Goal: Transaction & Acquisition: Obtain resource

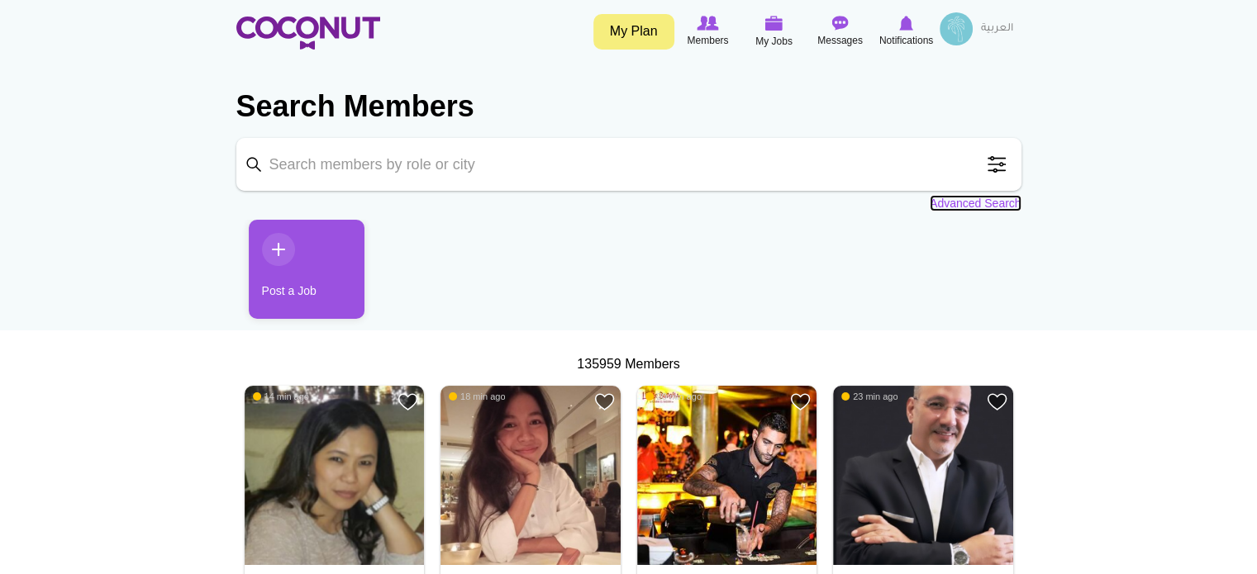
click at [1011, 202] on link "Advanced Search" at bounding box center [976, 203] width 92 height 17
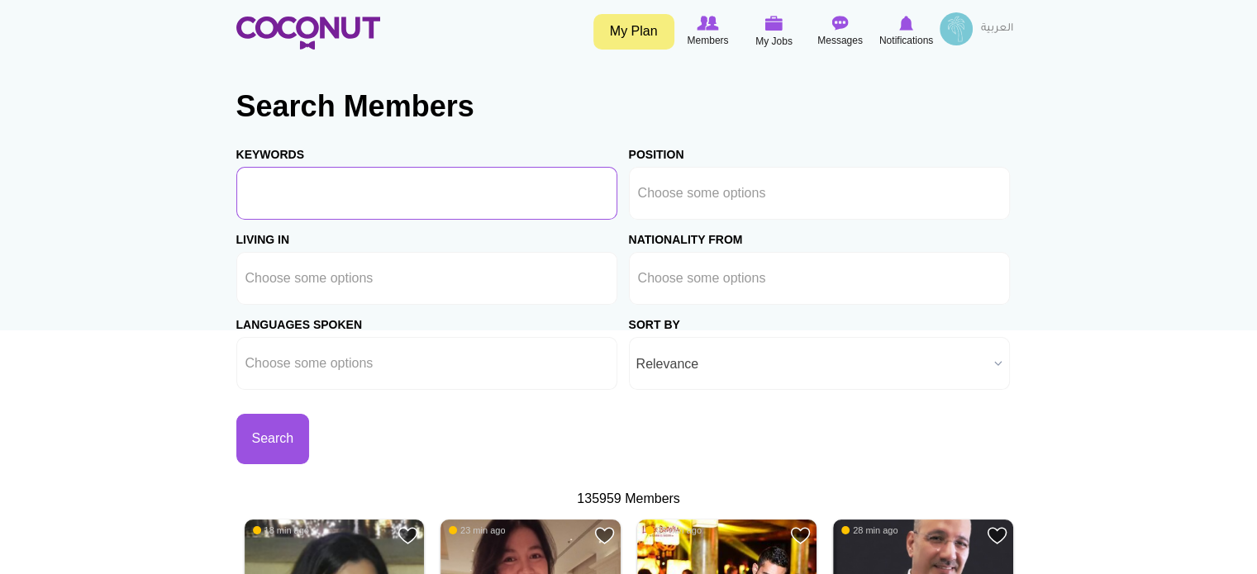
click at [512, 193] on input "Keywords" at bounding box center [426, 193] width 381 height 53
type input "PR, Marketing"
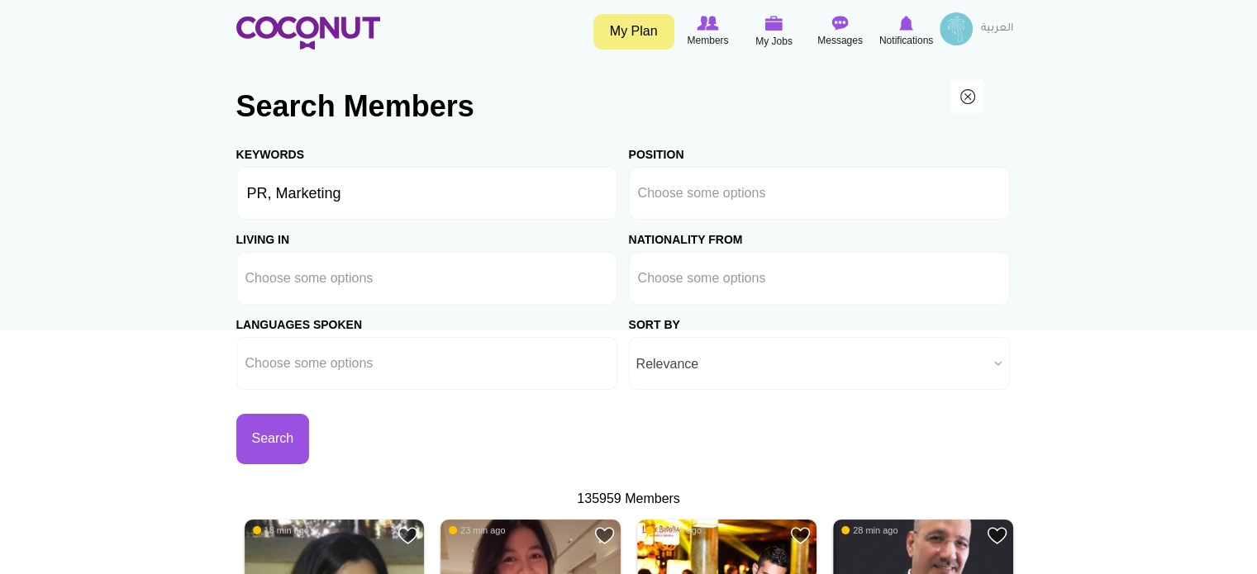
click at [497, 235] on div "Living in Afghanistan Aland Islands Albania Algeria American Samoa Andorra Ango…" at bounding box center [432, 262] width 393 height 85
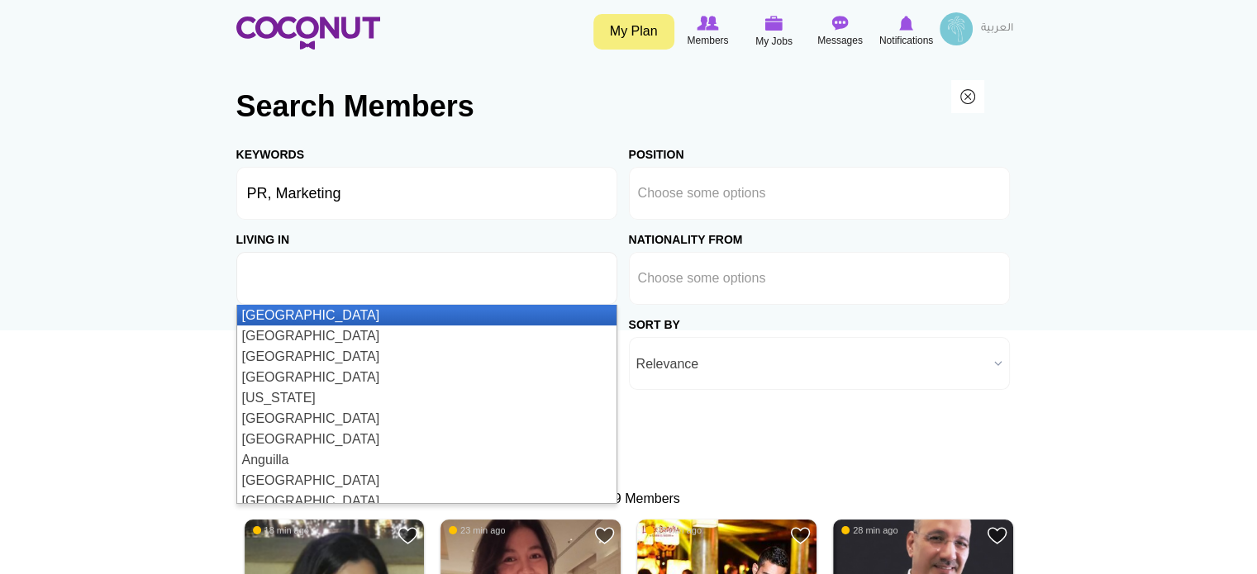
click at [279, 279] on input "text" at bounding box center [319, 278] width 149 height 15
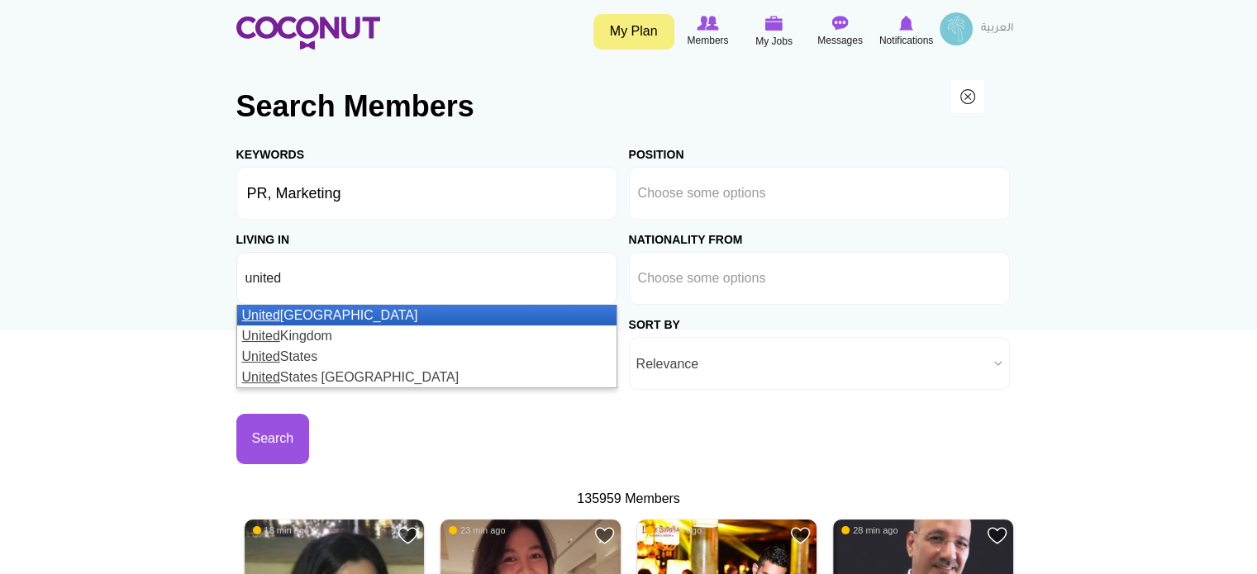
type input "united"
click at [293, 317] on li "[GEOGRAPHIC_DATA]" at bounding box center [426, 315] width 379 height 21
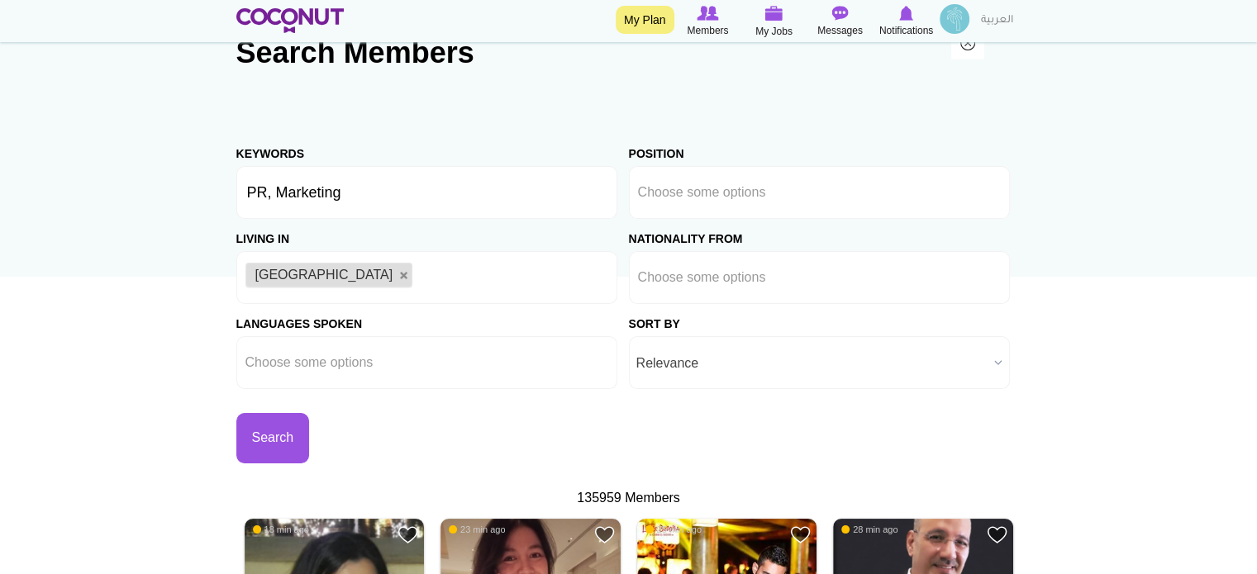
scroll to position [83, 0]
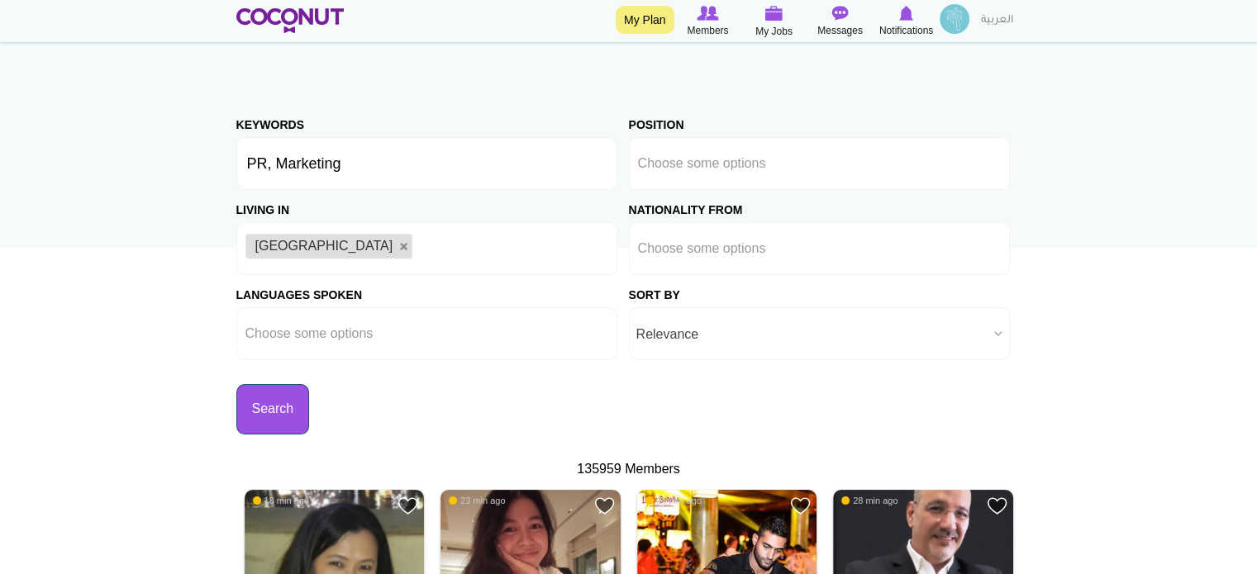
click at [251, 412] on button "Search" at bounding box center [273, 409] width 74 height 50
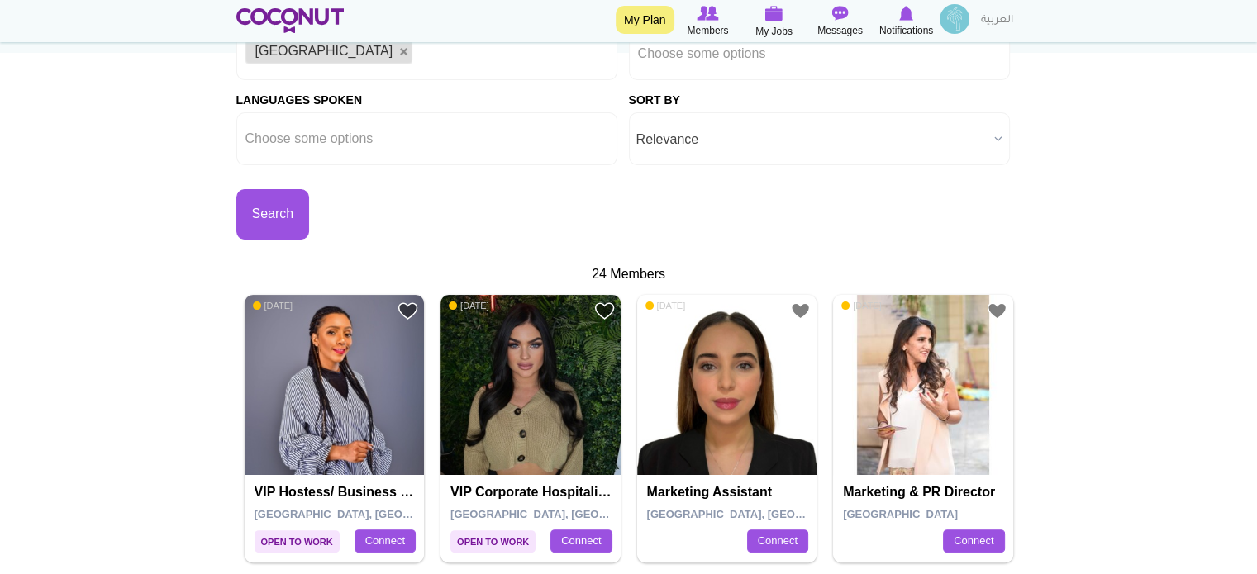
scroll to position [331, 0]
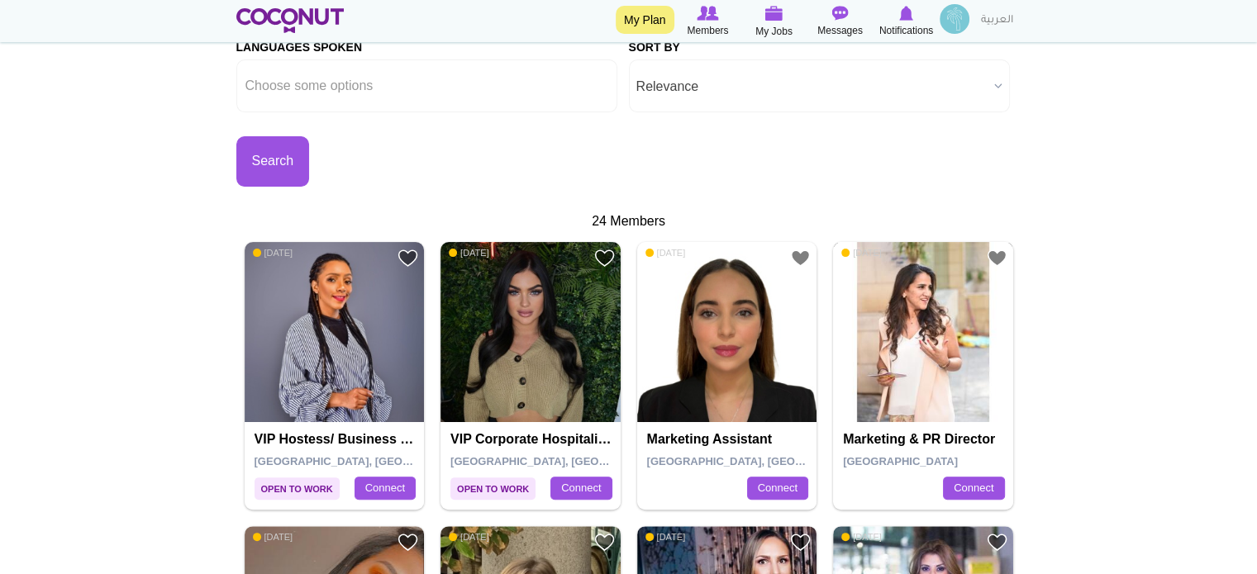
click at [945, 353] on img at bounding box center [923, 332] width 180 height 180
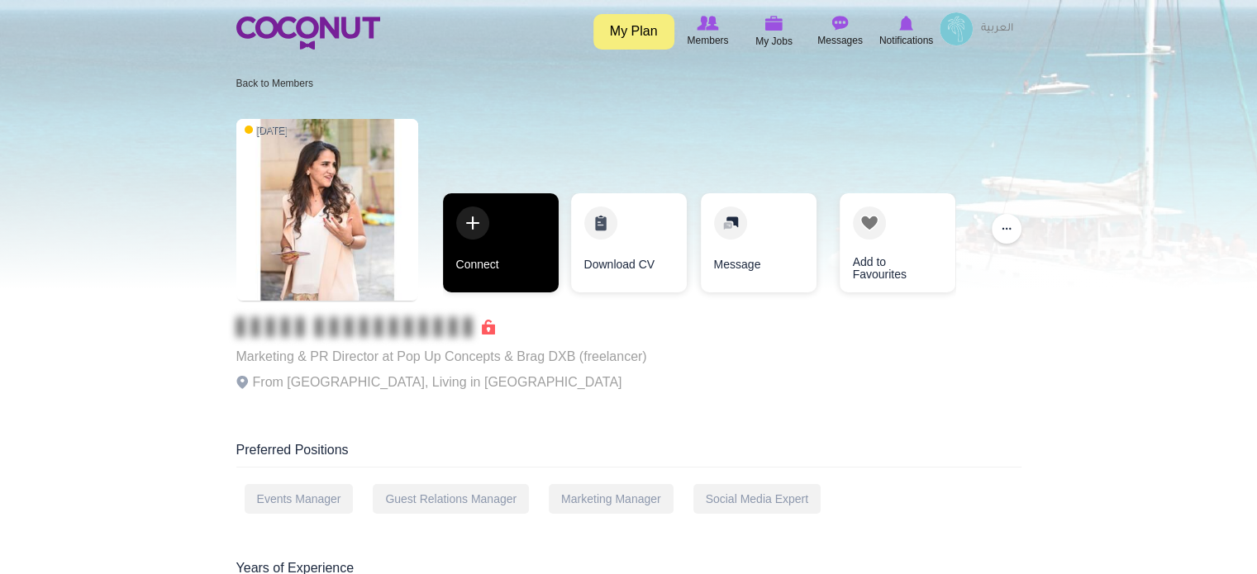
click at [526, 255] on link "Connect" at bounding box center [501, 242] width 116 height 99
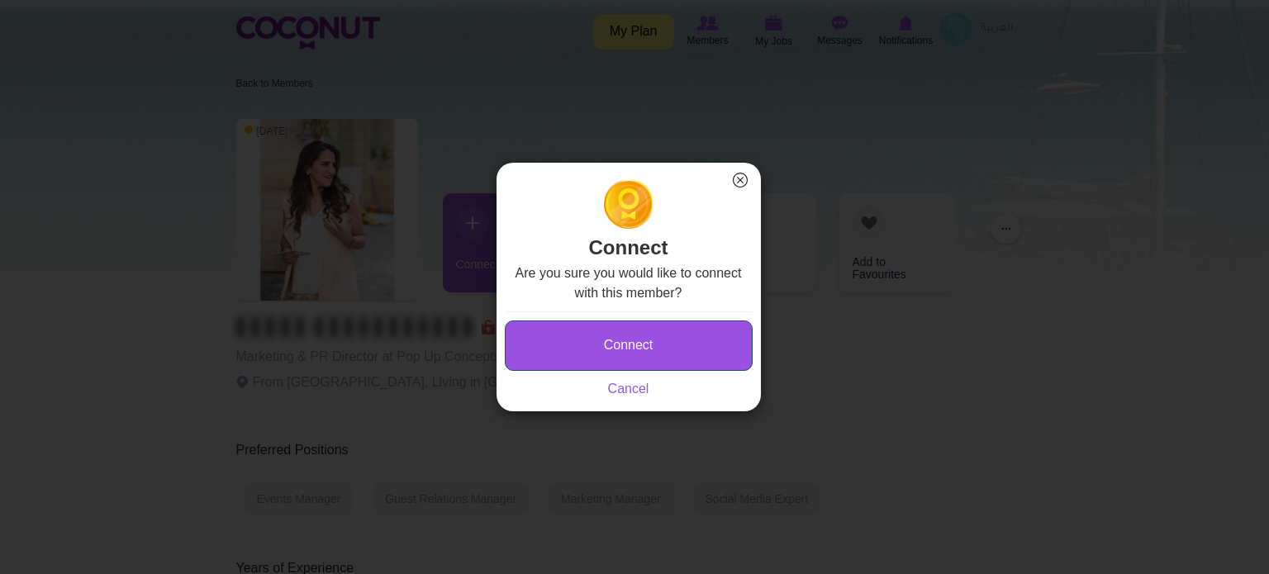
click at [566, 334] on button "Connect" at bounding box center [629, 346] width 248 height 50
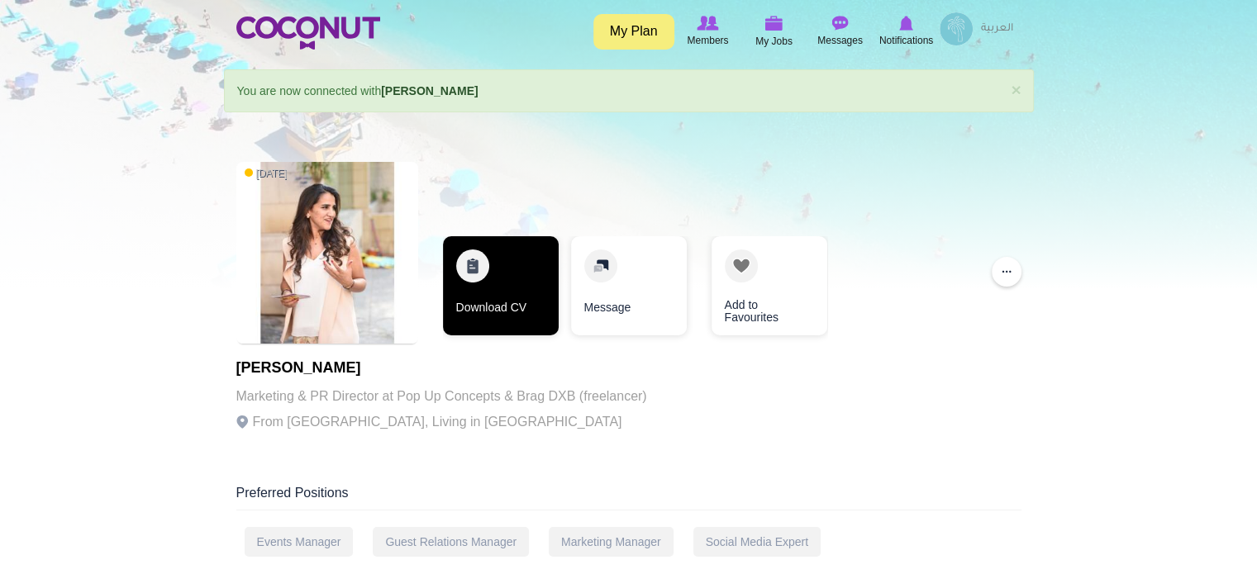
click at [475, 298] on link "Download CV" at bounding box center [501, 285] width 116 height 99
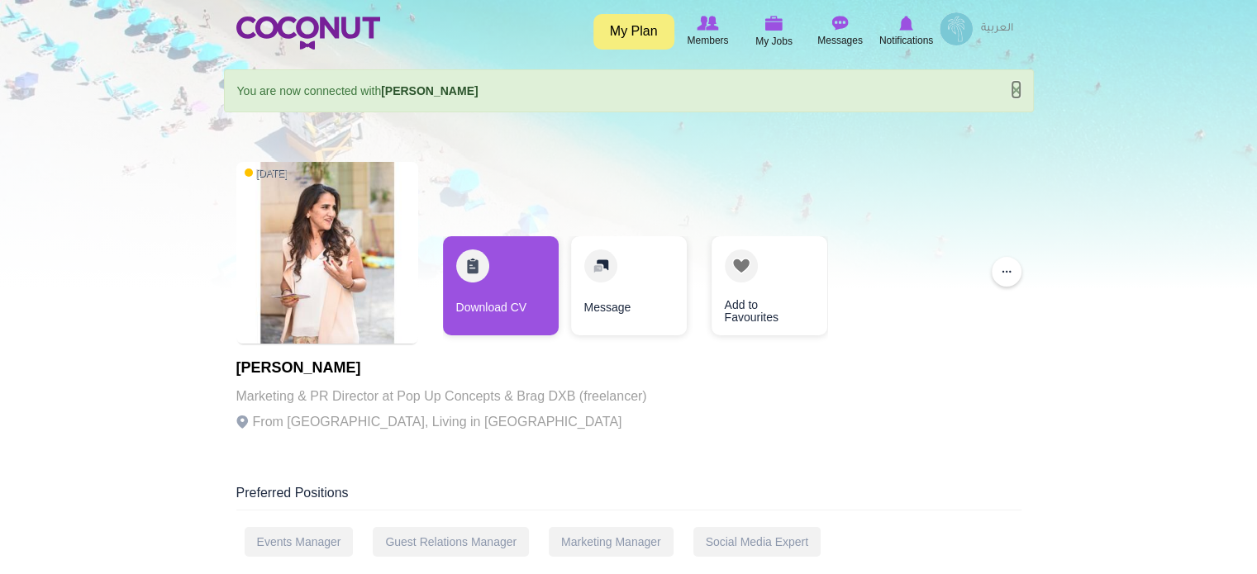
click at [1015, 86] on link "×" at bounding box center [1016, 89] width 10 height 17
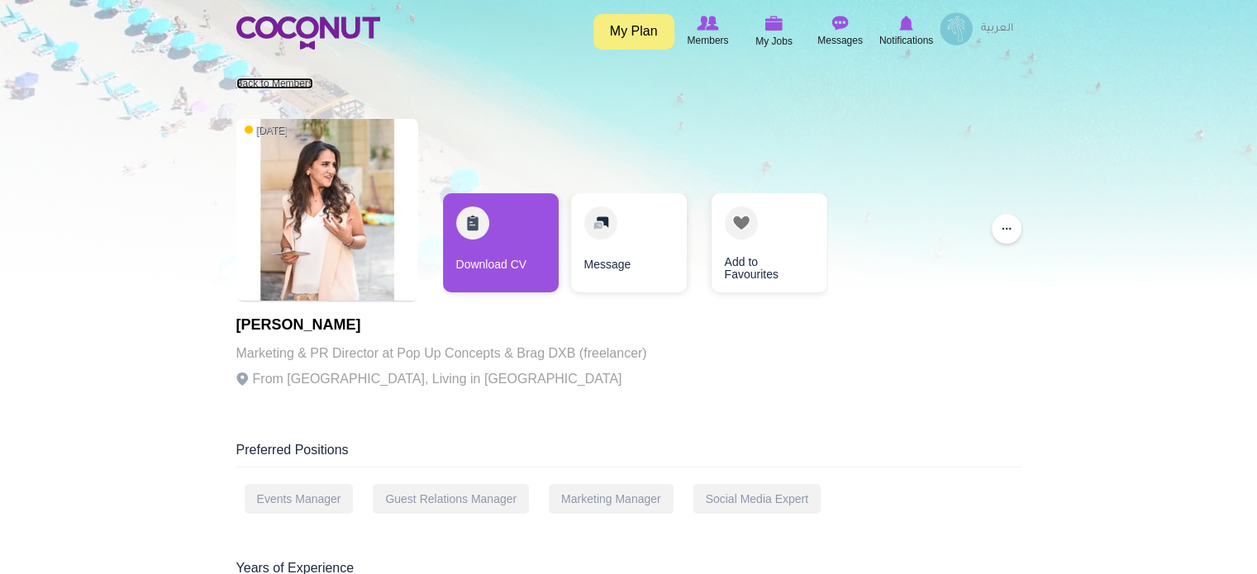
click at [291, 83] on link "Back to Members" at bounding box center [274, 84] width 77 height 12
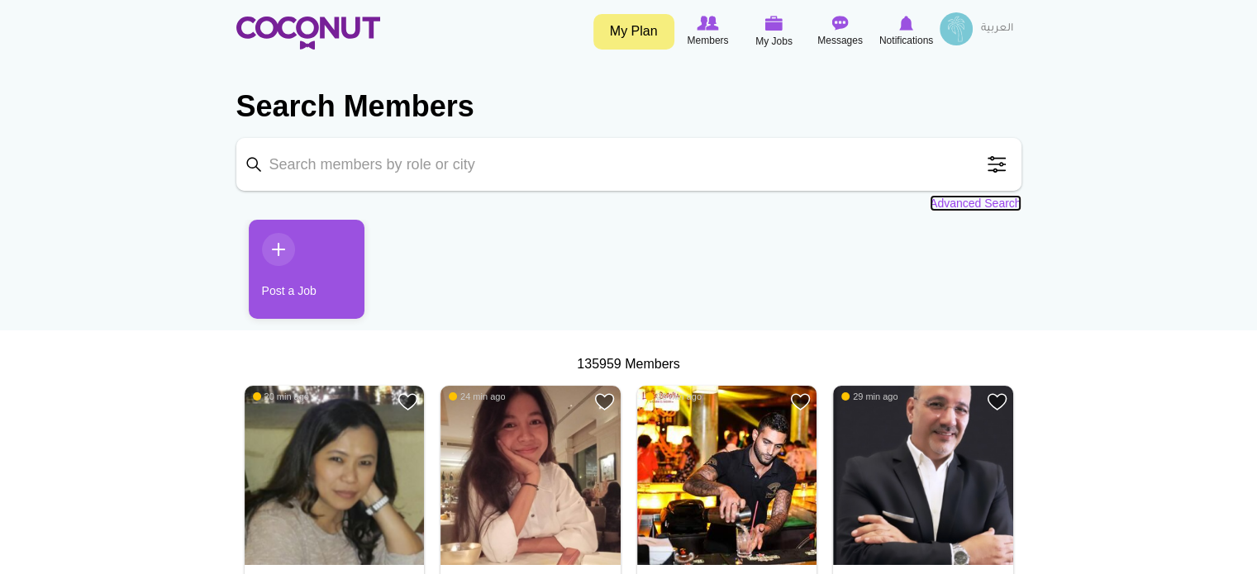
click at [984, 204] on link "Advanced Search" at bounding box center [976, 203] width 92 height 17
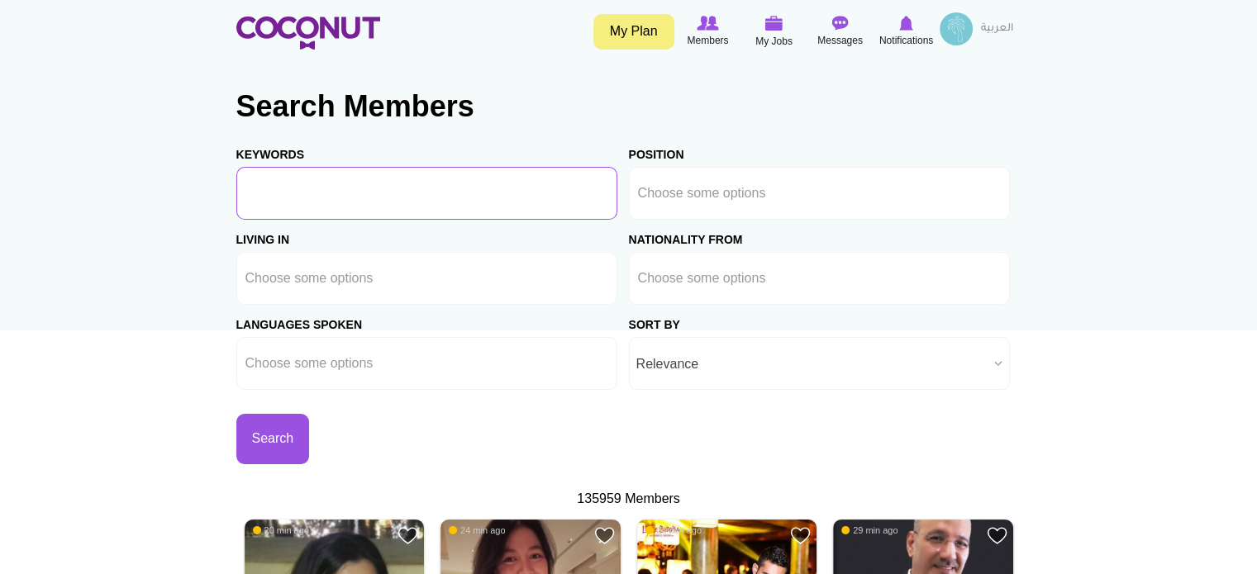
click at [297, 194] on input "Keywords" at bounding box center [426, 193] width 381 height 53
type input "PR, Marketing"
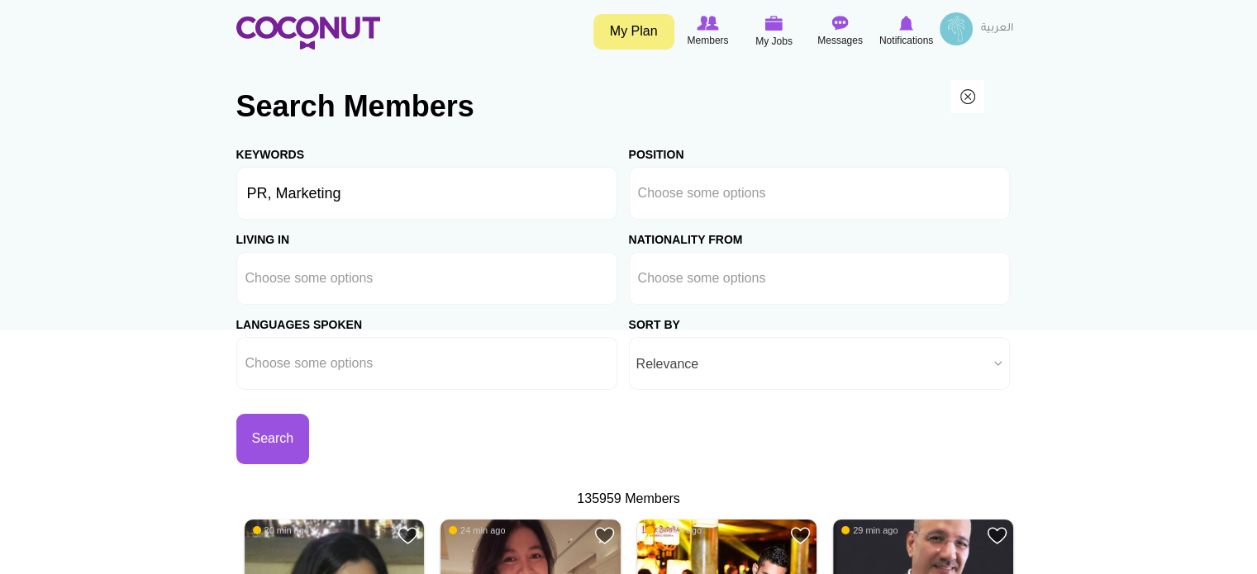
click at [366, 357] on input "text" at bounding box center [319, 363] width 149 height 15
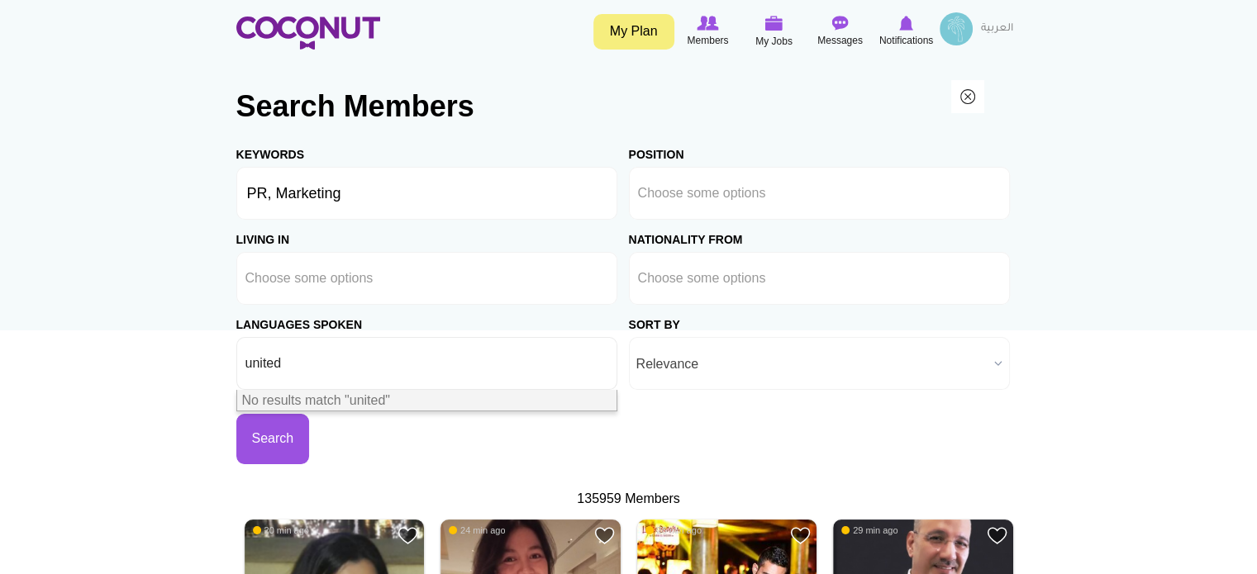
type input "Choose some options"
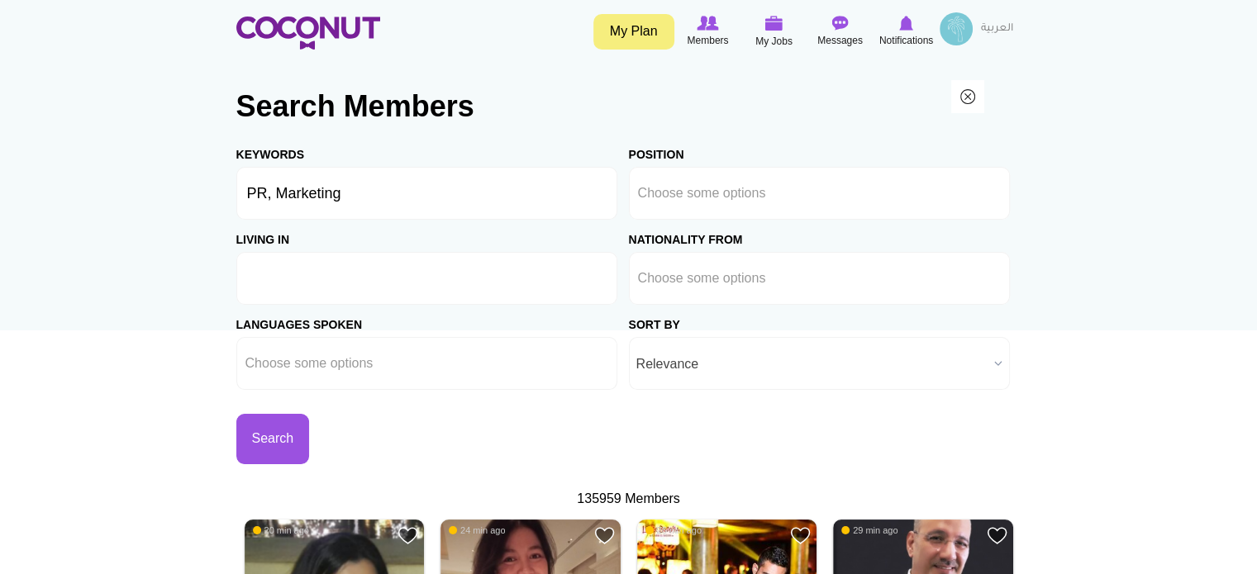
click at [360, 280] on input "text" at bounding box center [319, 278] width 149 height 15
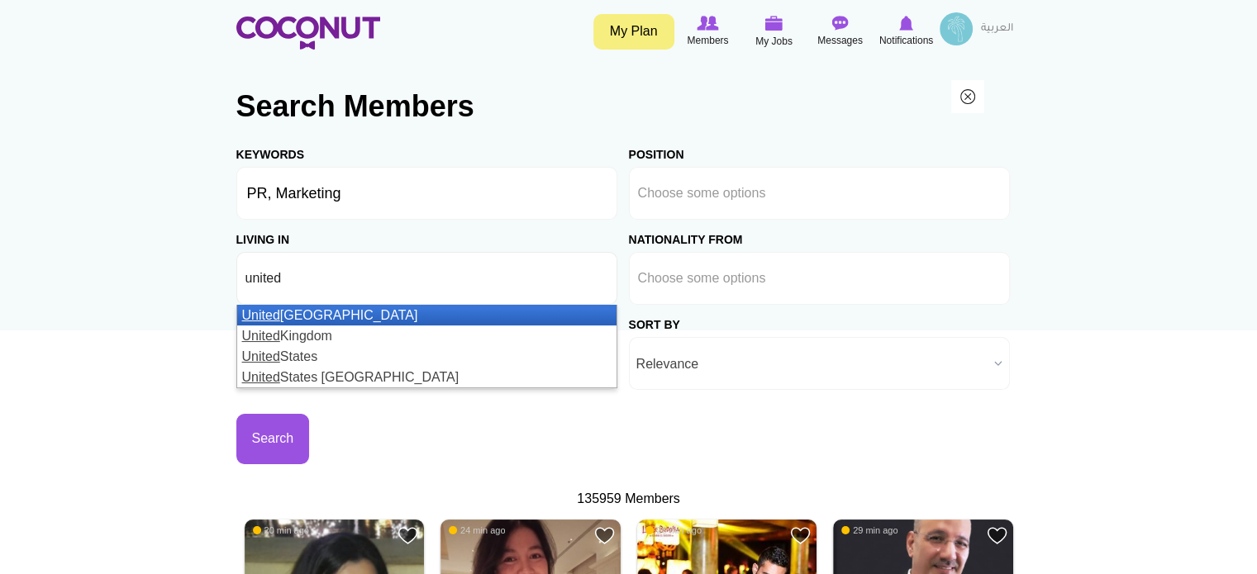
type input "united"
click at [337, 315] on li "United Arab Emirates" at bounding box center [426, 315] width 379 height 21
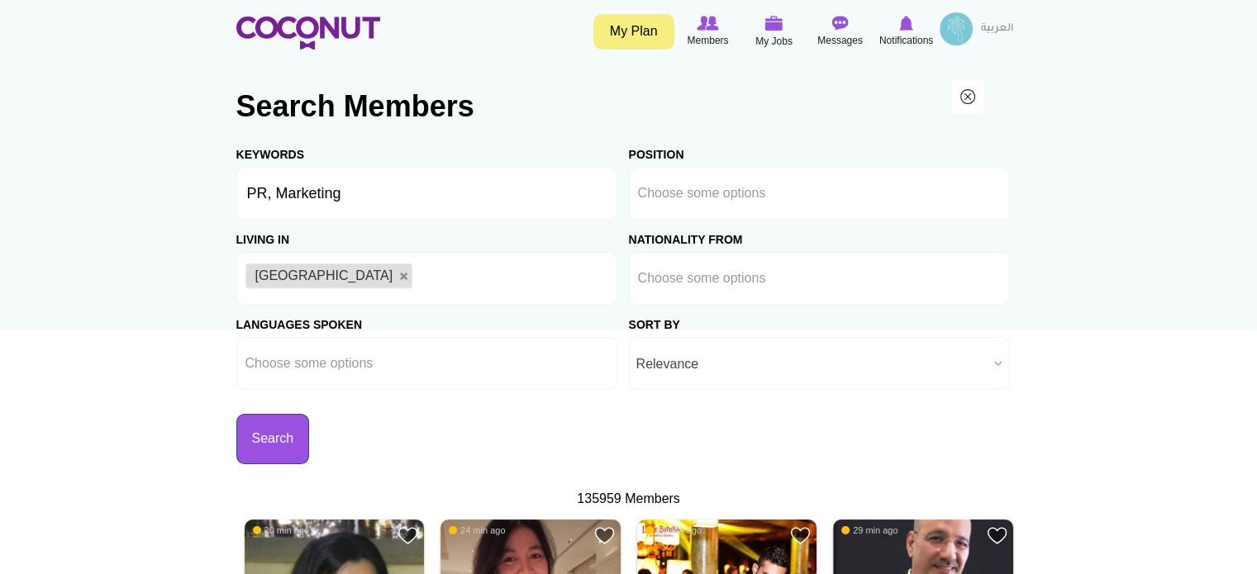
click at [260, 418] on button "Search" at bounding box center [273, 439] width 74 height 50
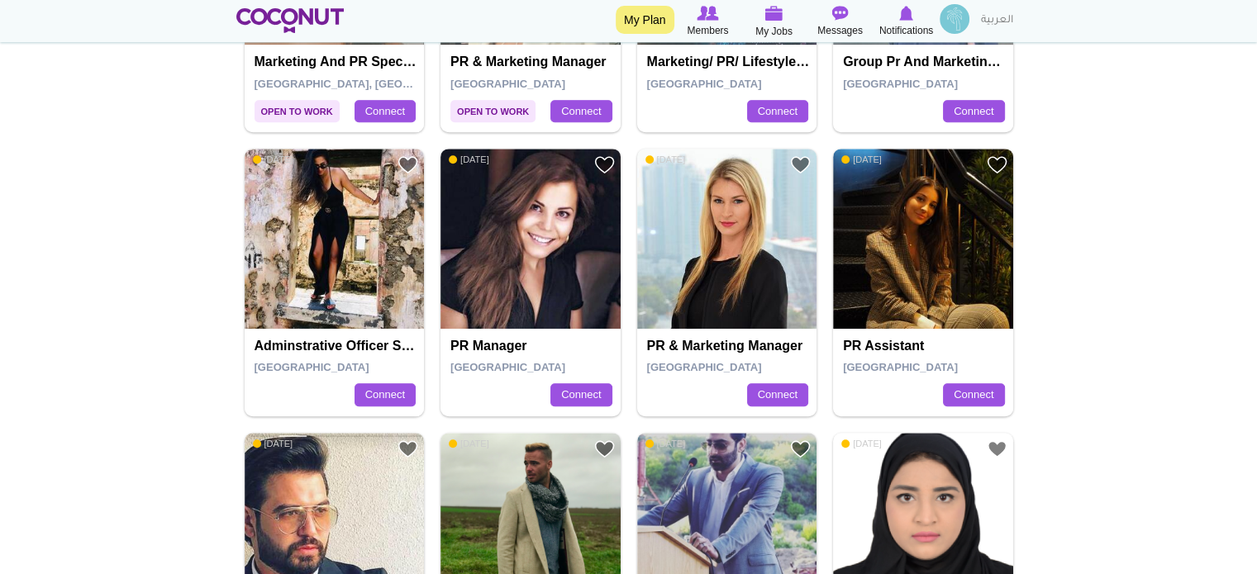
scroll to position [909, 0]
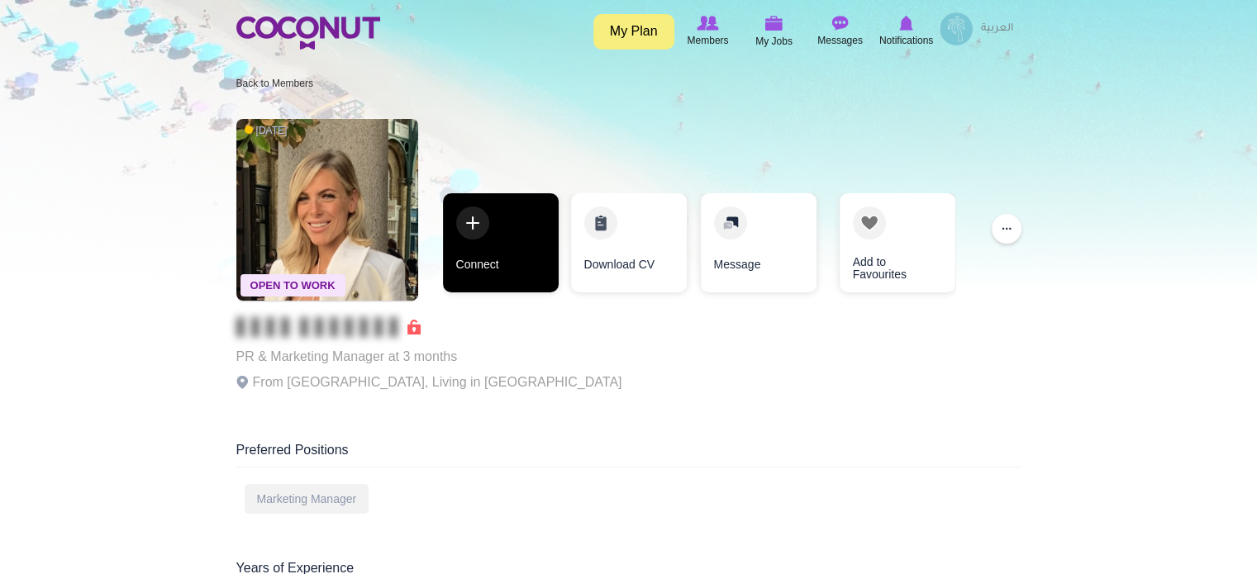
click at [529, 255] on link "Connect" at bounding box center [501, 242] width 116 height 99
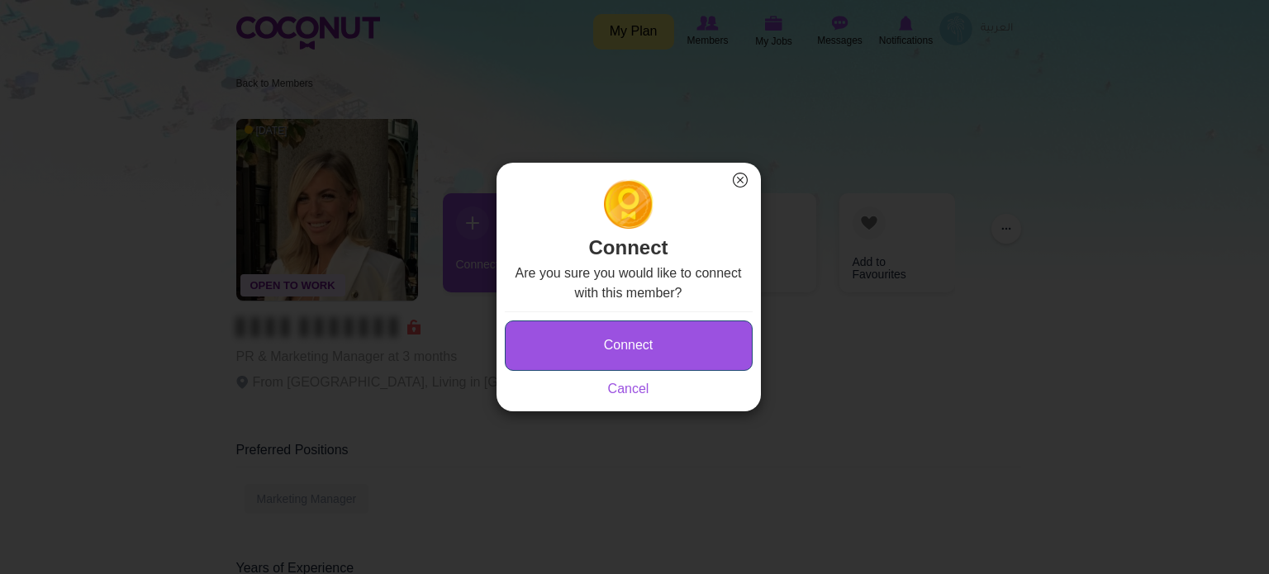
click at [603, 336] on button "Connect" at bounding box center [629, 346] width 248 height 50
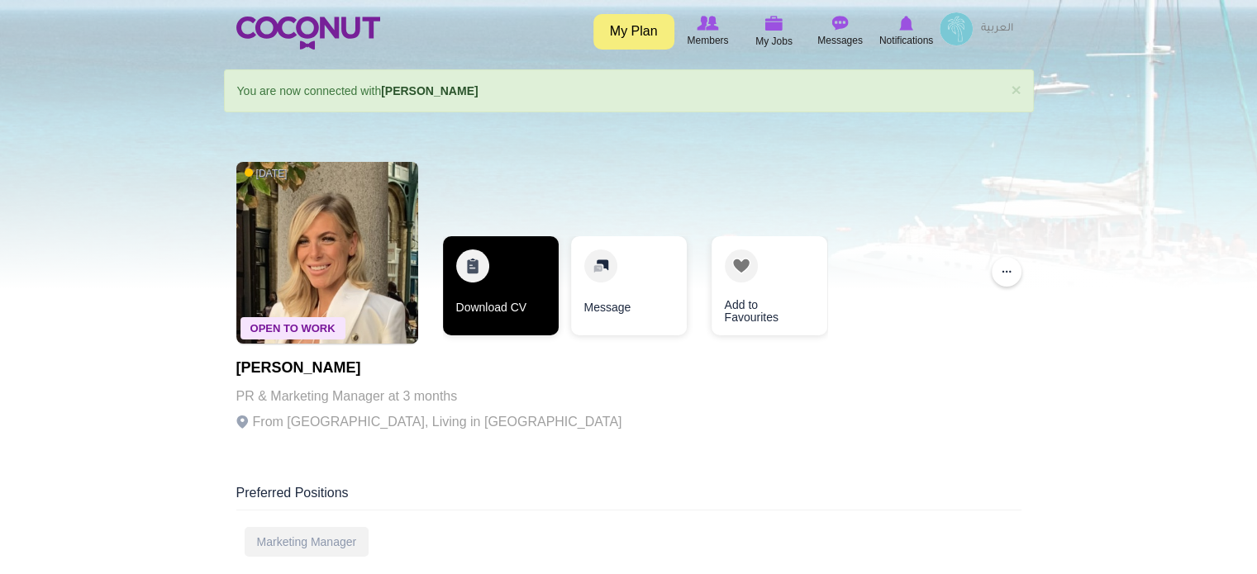
click at [496, 312] on link "Download CV" at bounding box center [501, 285] width 116 height 99
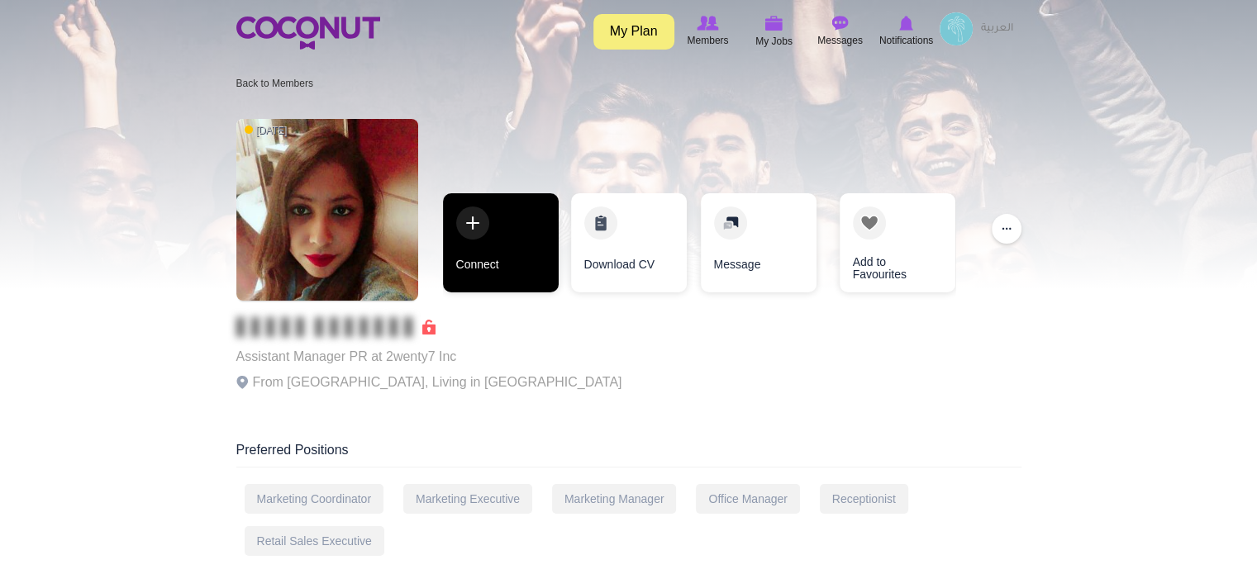
click at [516, 270] on link "Connect" at bounding box center [501, 242] width 116 height 99
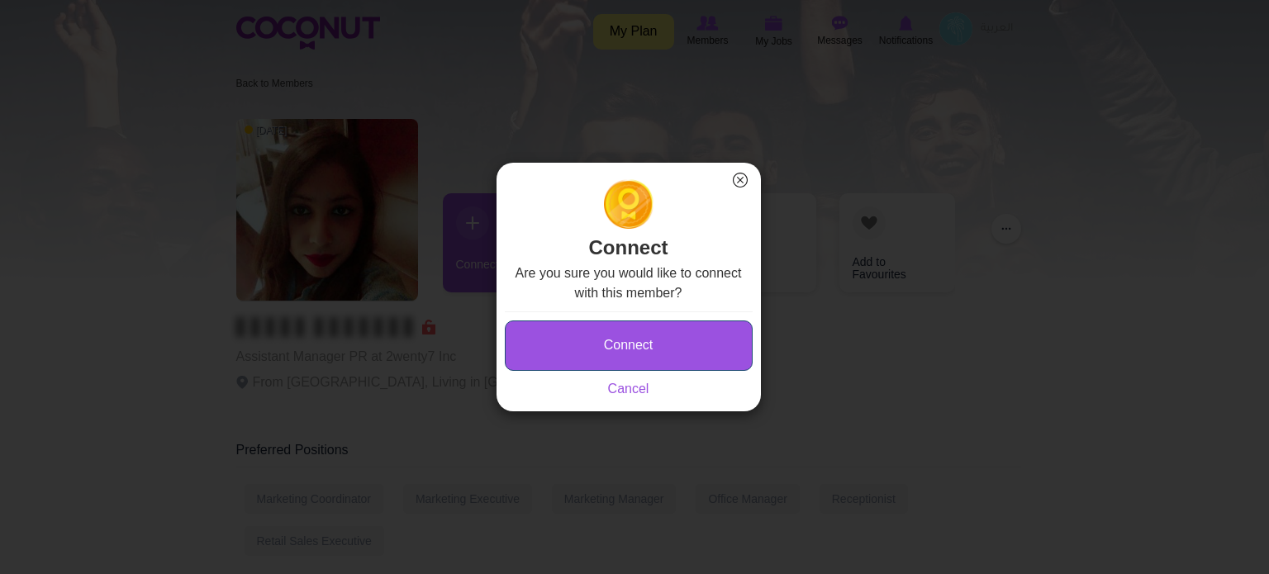
click at [565, 353] on button "Connect" at bounding box center [629, 346] width 248 height 50
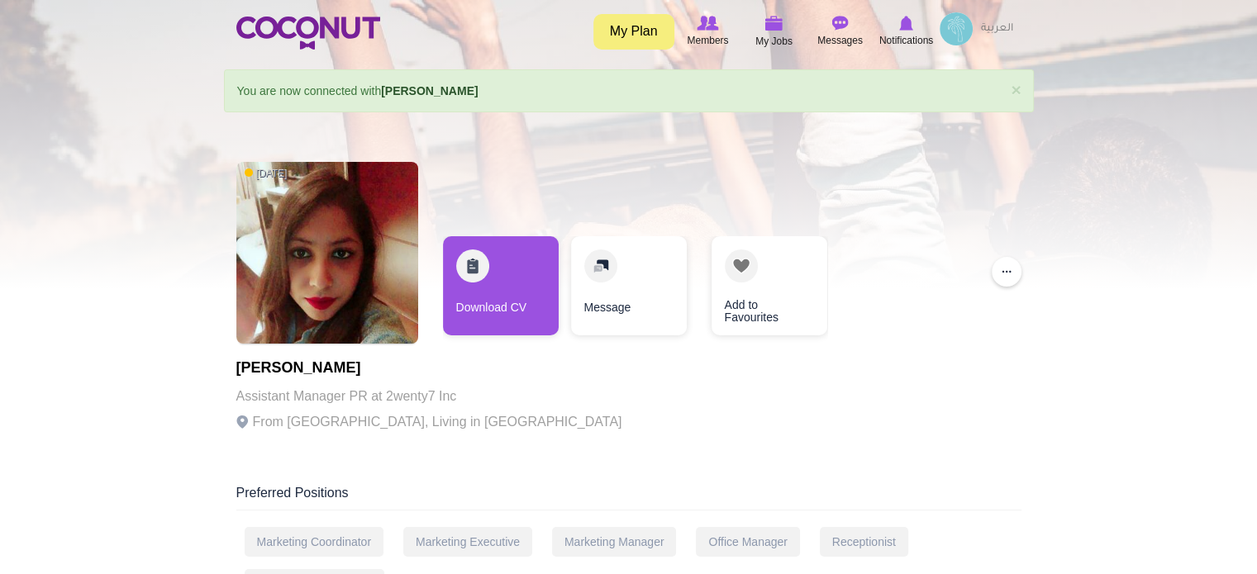
click at [499, 313] on link "Download CV" at bounding box center [501, 285] width 116 height 99
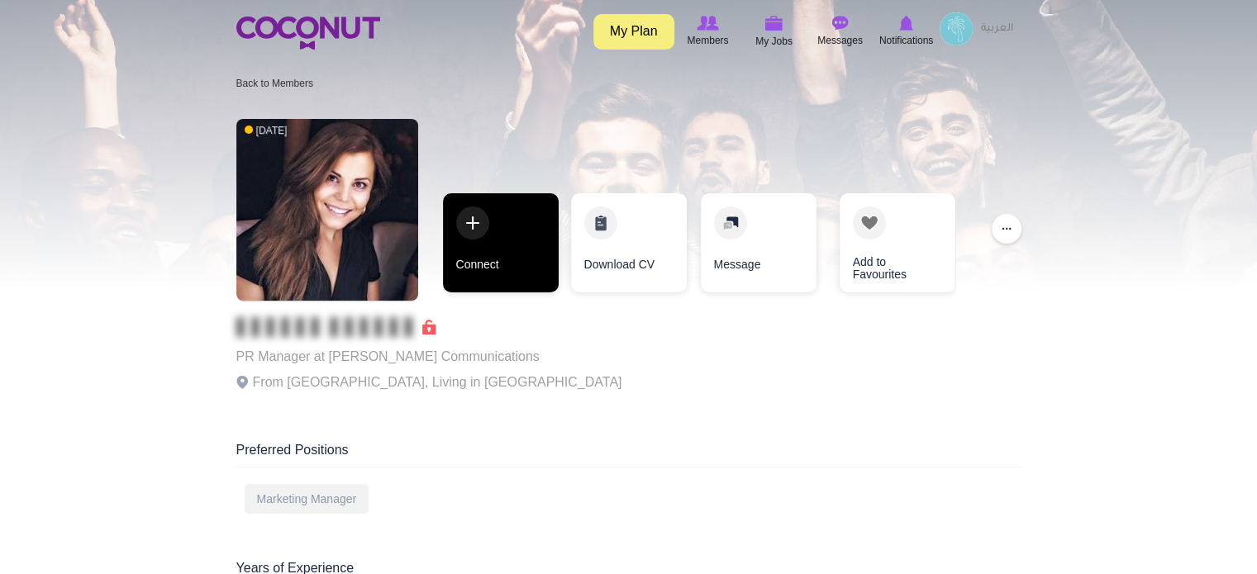
click at [525, 255] on link "Connect" at bounding box center [501, 242] width 116 height 99
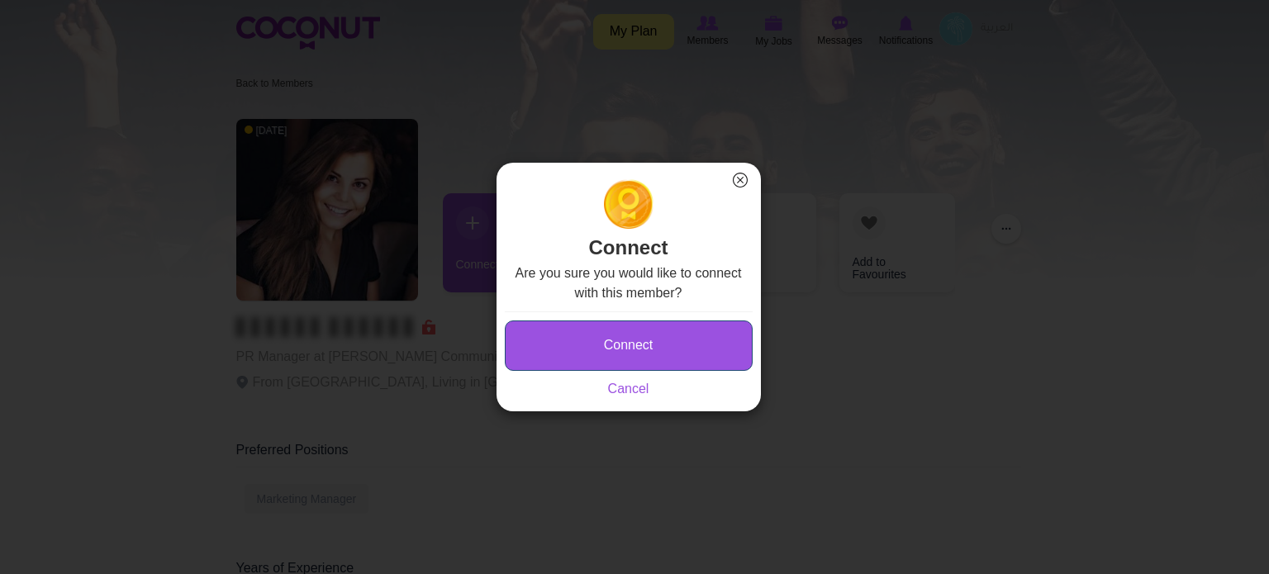
click at [608, 343] on button "Connect" at bounding box center [629, 346] width 248 height 50
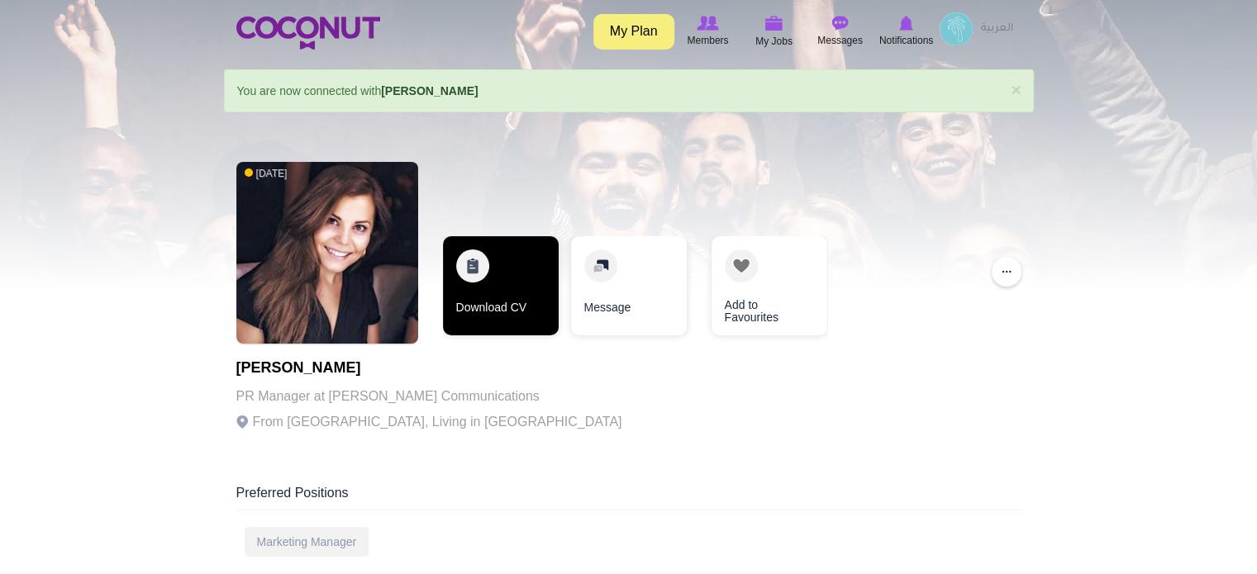
click at [503, 264] on link "Download CV" at bounding box center [501, 285] width 116 height 99
